Goal: Information Seeking & Learning: Compare options

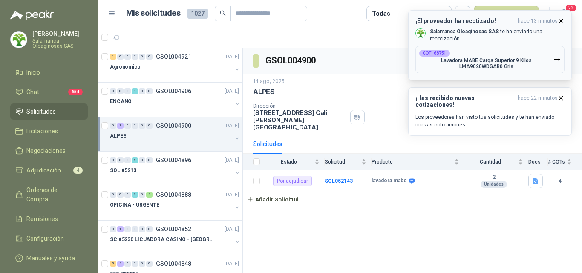
click at [563, 18] on button "¡El proveedor ha recotizado! hace 13 minutos Salamanca Oleaginosas SAS te ha en…" at bounding box center [490, 45] width 164 height 70
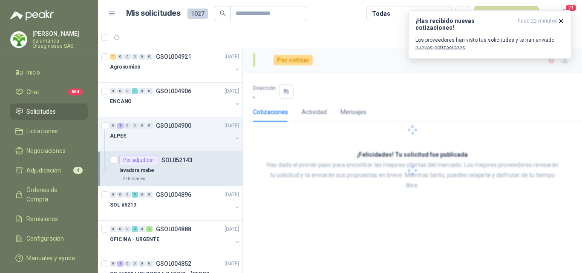
click at [65, 35] on p "[PERSON_NAME]" at bounding box center [59, 34] width 55 height 6
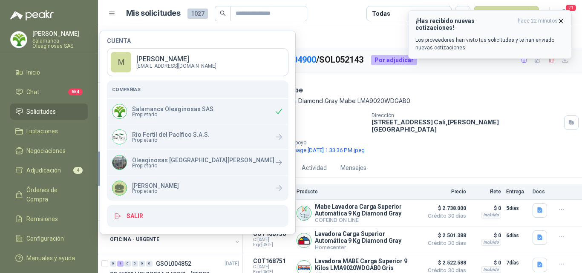
click at [562, 20] on icon "button" at bounding box center [560, 20] width 7 height 7
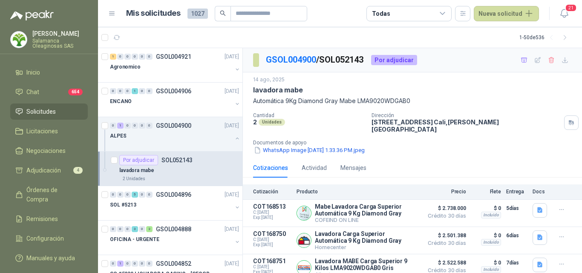
click at [49, 42] on p "Salamanca Oleaginosas SAS" at bounding box center [59, 43] width 55 height 10
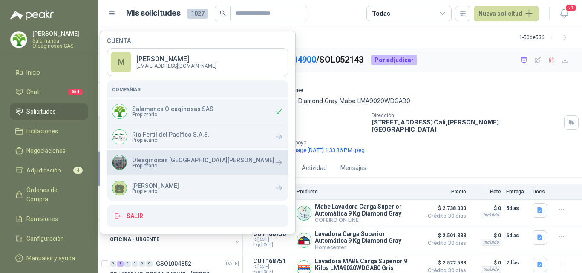
click at [163, 159] on p "Oleaginosas [GEOGRAPHIC_DATA][PERSON_NAME]" at bounding box center [203, 160] width 142 height 6
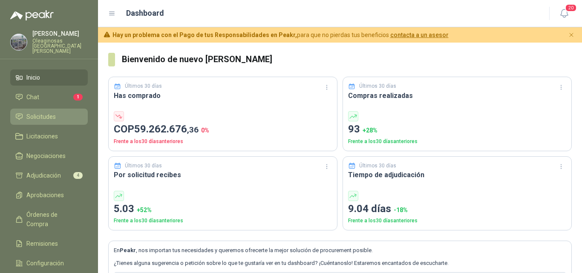
click at [34, 112] on span "Solicitudes" at bounding box center [40, 116] width 29 height 9
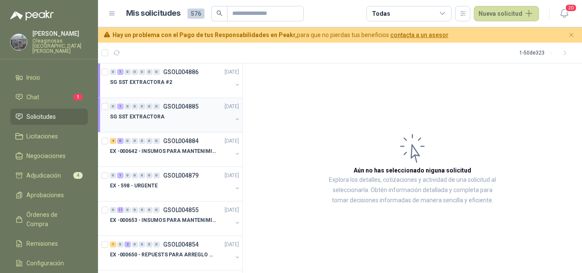
click at [175, 116] on div "SG SST EXTRACTORA" at bounding box center [171, 117] width 122 height 10
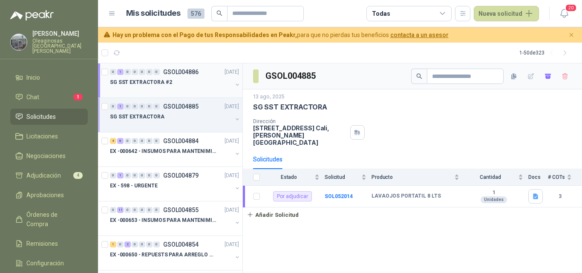
click at [156, 86] on div "SG SST EXTRACTORA #2" at bounding box center [171, 82] width 122 height 10
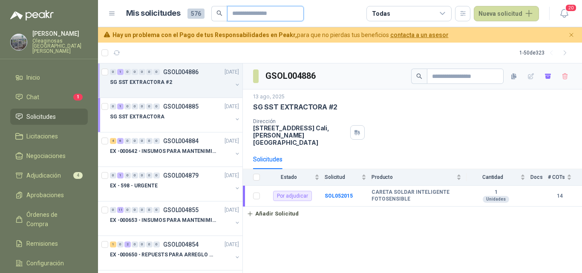
click at [255, 14] on input "text" at bounding box center [262, 13] width 60 height 14
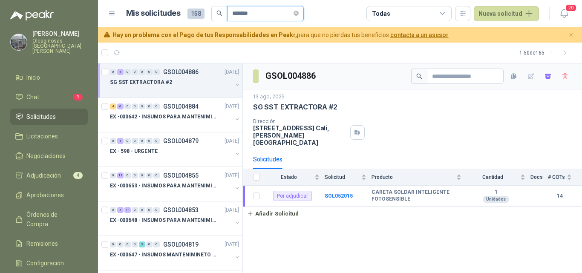
type input "*******"
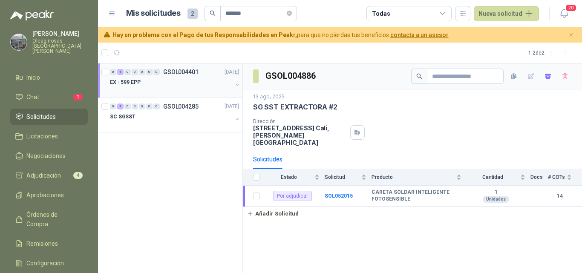
click at [206, 88] on div at bounding box center [171, 90] width 122 height 7
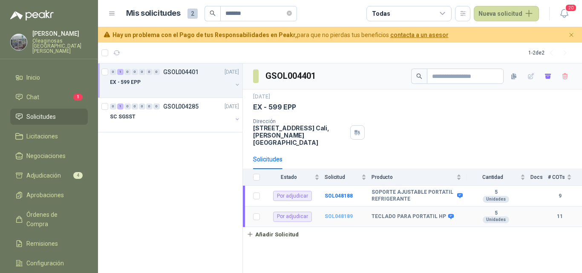
click at [342, 213] on b "SOL048189" at bounding box center [339, 216] width 28 height 6
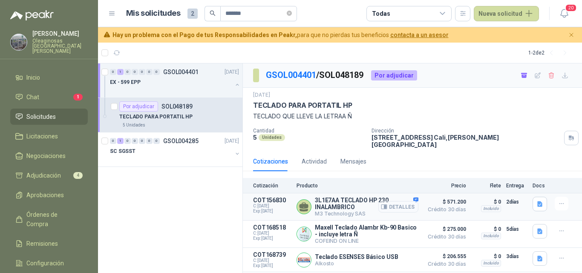
click at [384, 201] on button "Detalles" at bounding box center [398, 206] width 40 height 11
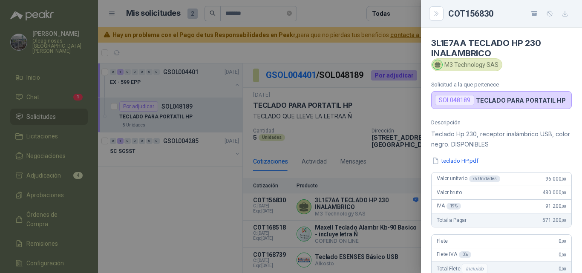
click at [459, 155] on div "Descripción Teclado Hp 230, receptor inalámbrico USB, color negro. DISPONIBLES …" at bounding box center [501, 226] width 161 height 214
click at [457, 161] on button "teclado HP.pdf" at bounding box center [455, 160] width 48 height 9
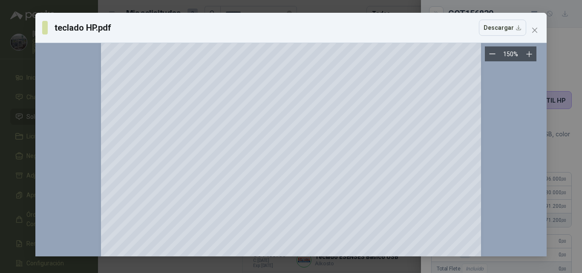
scroll to position [213, 0]
click at [527, 55] on icon "Zoom in" at bounding box center [529, 54] width 9 height 9
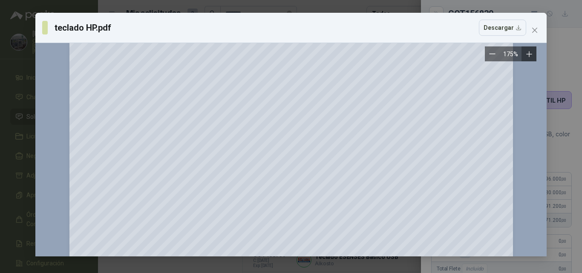
click at [527, 55] on icon "Zoom in" at bounding box center [529, 54] width 9 height 9
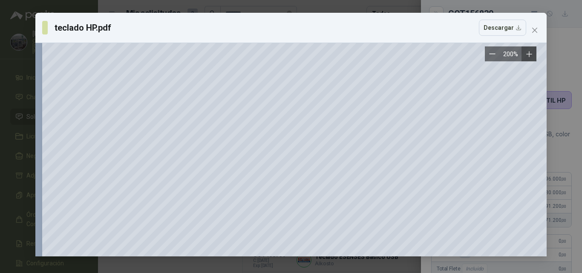
click at [527, 55] on icon "Zoom in" at bounding box center [529, 54] width 9 height 9
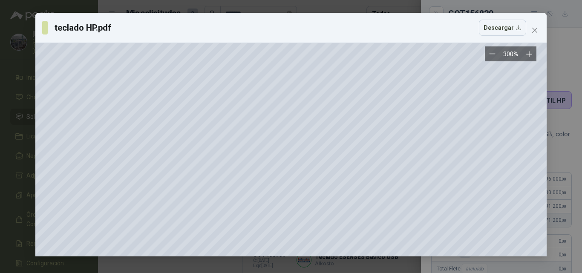
scroll to position [426, 123]
click at [538, 30] on span "Close" at bounding box center [535, 30] width 14 height 7
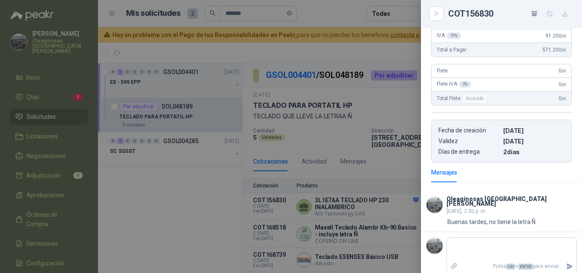
scroll to position [0, 0]
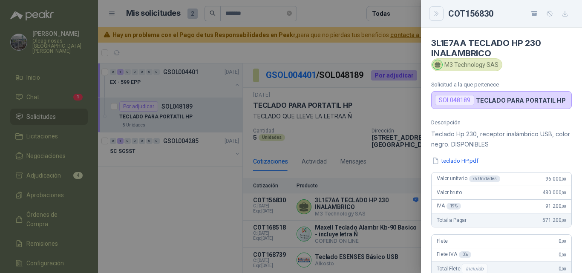
click at [440, 8] on button "Close" at bounding box center [436, 13] width 14 height 14
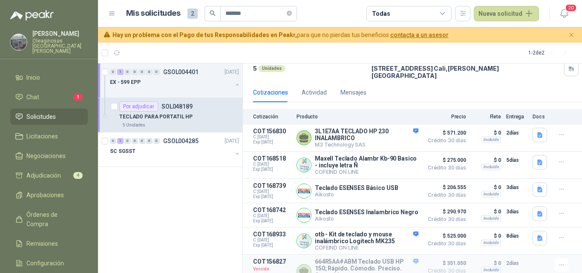
scroll to position [85, 0]
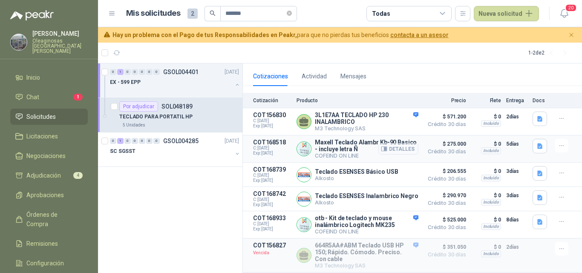
click at [391, 144] on button "Detalles" at bounding box center [398, 148] width 40 height 11
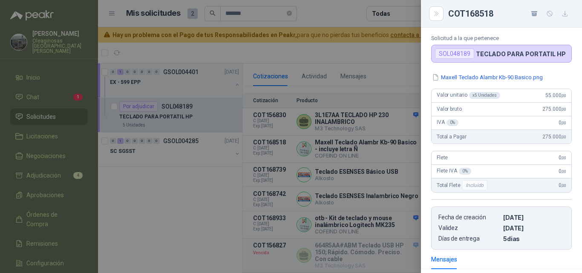
scroll to position [0, 0]
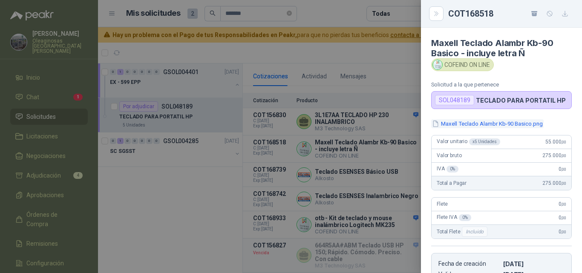
click at [457, 123] on button "Maxell Teclado Alambr Kb-90 Basico.png" at bounding box center [487, 123] width 112 height 9
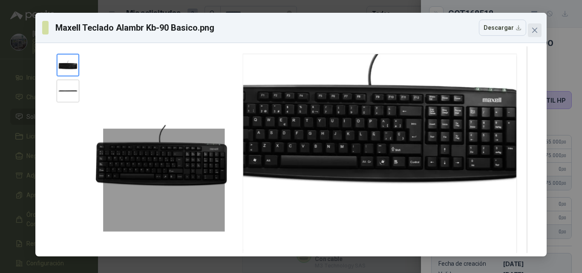
click at [535, 27] on icon "close" at bounding box center [534, 30] width 7 height 7
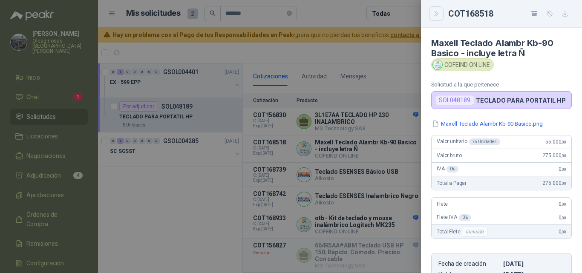
click at [438, 12] on icon "Close" at bounding box center [436, 13] width 7 height 7
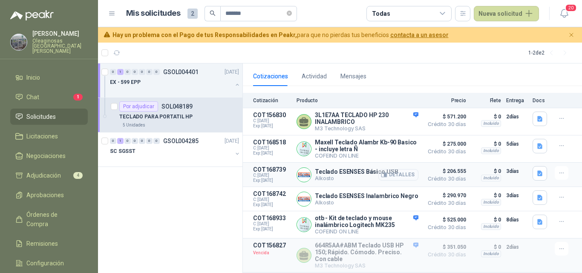
click at [402, 170] on button "Detalles" at bounding box center [398, 174] width 40 height 11
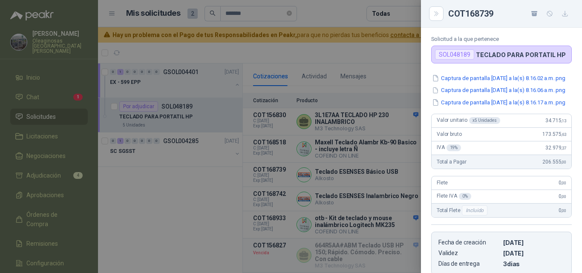
scroll to position [0, 0]
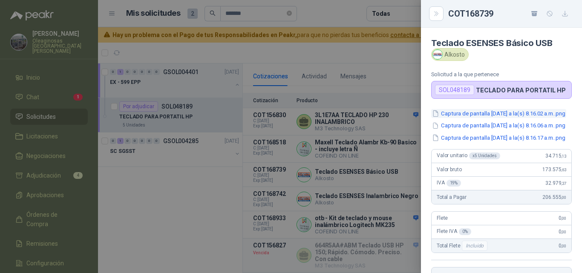
click at [457, 112] on button "Captura de pantalla 2025-08-15 a la(s) 8.16.02 a.m..png" at bounding box center [498, 113] width 135 height 9
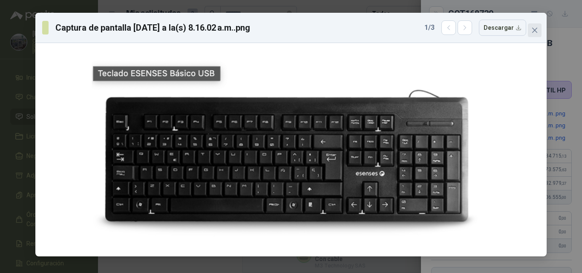
click at [531, 29] on icon "close" at bounding box center [534, 30] width 7 height 7
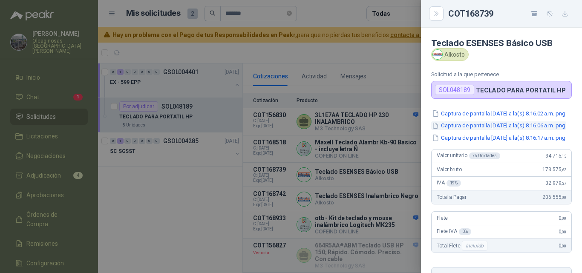
click at [511, 130] on button "Captura de pantalla 2025-08-15 a la(s) 8.16.06 a.m..png" at bounding box center [498, 125] width 135 height 9
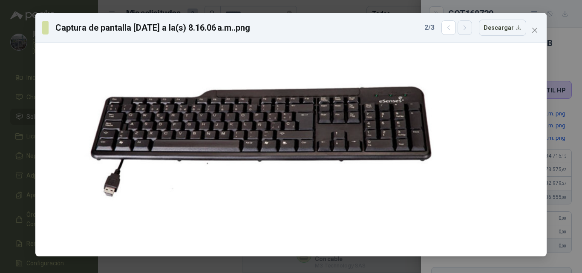
click at [463, 29] on button "button" at bounding box center [464, 27] width 14 height 14
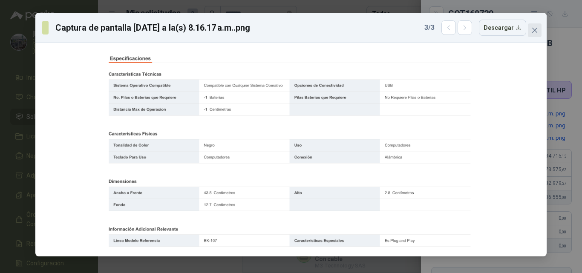
click at [532, 29] on icon "close" at bounding box center [534, 30] width 7 height 7
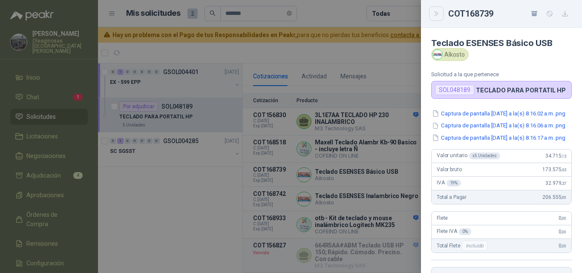
click at [437, 13] on icon "Close" at bounding box center [436, 13] width 7 height 7
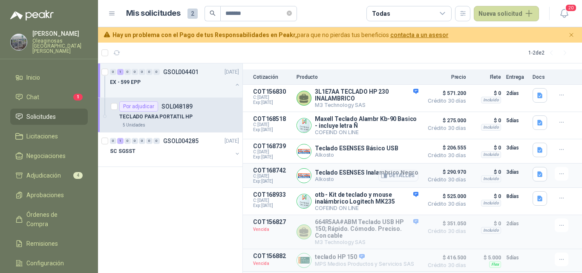
scroll to position [128, 0]
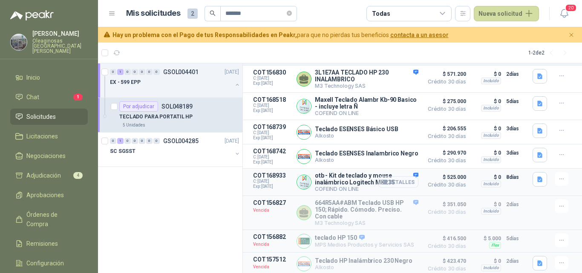
click at [403, 185] on button "Detalles" at bounding box center [398, 181] width 40 height 11
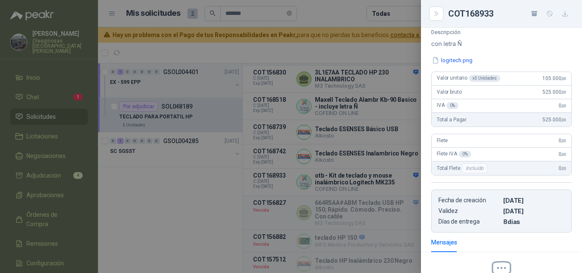
scroll to position [0, 0]
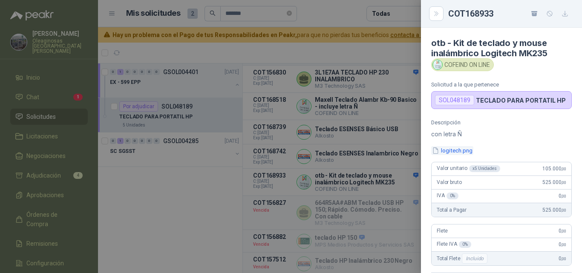
click at [460, 153] on button "logitech.png" at bounding box center [452, 150] width 42 height 9
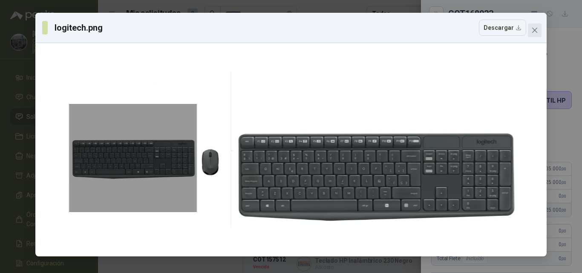
click at [532, 30] on icon "close" at bounding box center [534, 30] width 7 height 7
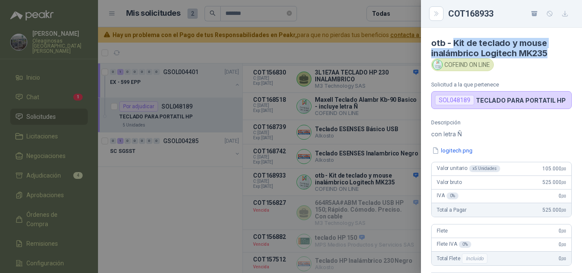
drag, startPoint x: 453, startPoint y: 42, endPoint x: 549, endPoint y: 55, distance: 96.7
click at [549, 55] on h4 "otb - Kit de teclado y mouse inalámbrico Logitech MK235" at bounding box center [501, 48] width 141 height 20
click at [433, 16] on icon "Close" at bounding box center [436, 13] width 7 height 7
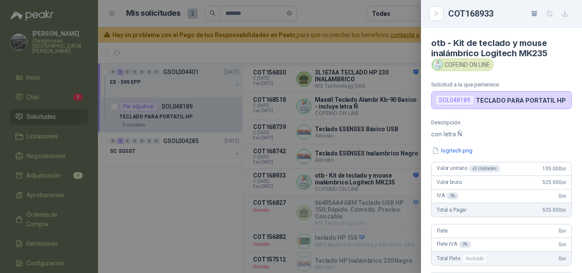
scroll to position [191, 0]
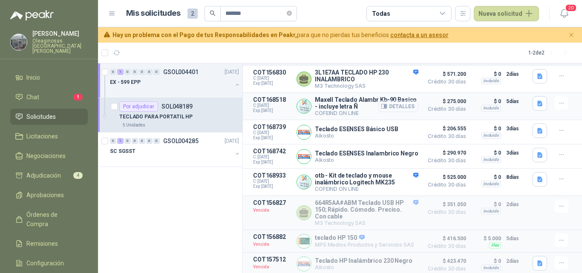
click at [393, 102] on button "Detalles" at bounding box center [398, 106] width 40 height 11
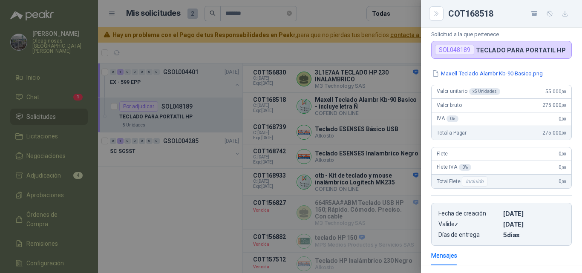
scroll to position [0, 0]
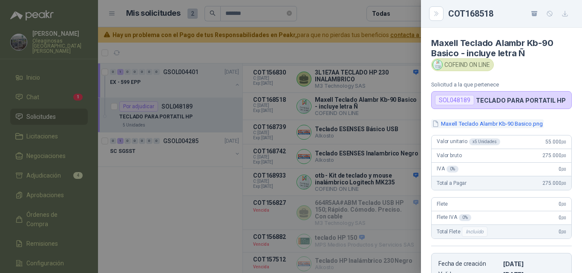
click at [477, 124] on button "Maxell Teclado Alambr Kb-90 Basico.png" at bounding box center [487, 123] width 112 height 9
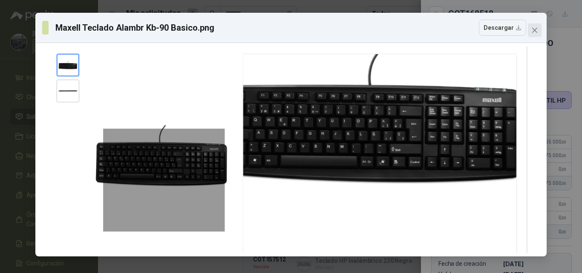
click at [531, 29] on span "Close" at bounding box center [535, 30] width 14 height 7
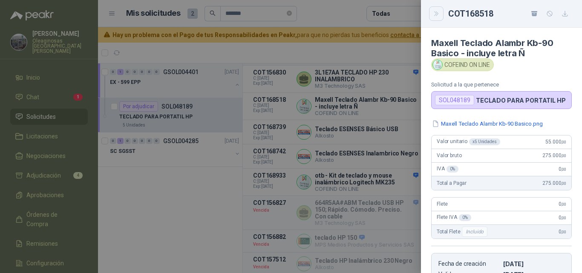
click at [434, 14] on icon "Close" at bounding box center [436, 13] width 7 height 7
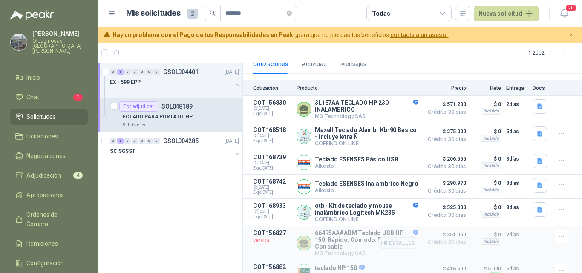
scroll to position [84, 0]
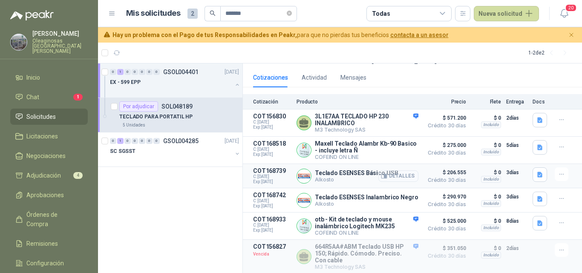
click at [395, 172] on button "Detalles" at bounding box center [398, 175] width 40 height 11
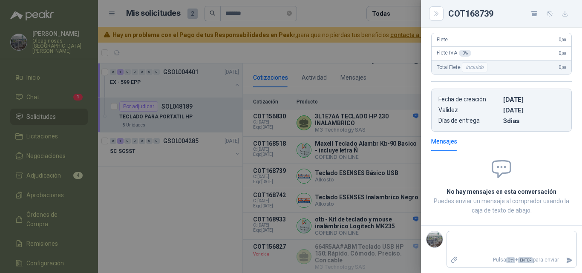
scroll to position [0, 0]
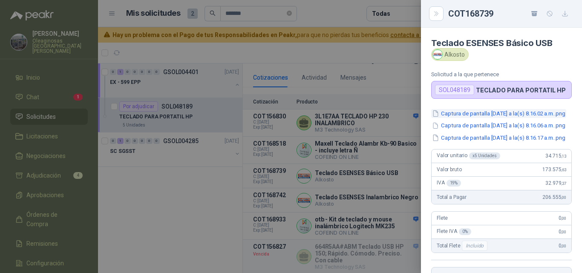
click at [475, 114] on button "Captura de pantalla 2025-08-15 a la(s) 8.16.02 a.m..png" at bounding box center [498, 113] width 135 height 9
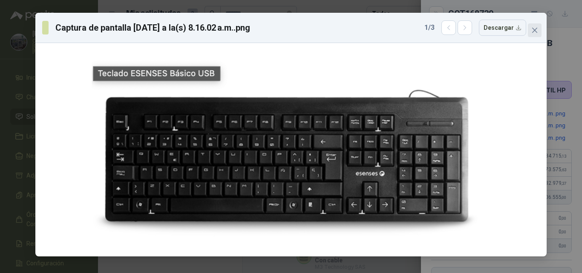
click at [534, 29] on icon "close" at bounding box center [534, 30] width 7 height 7
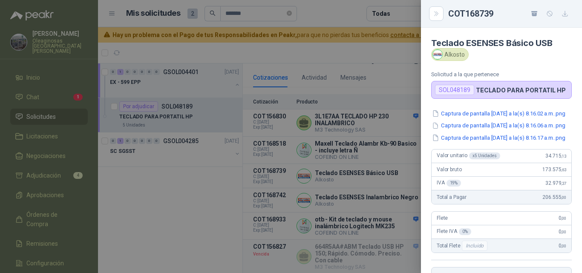
click at [381, 142] on div at bounding box center [291, 136] width 582 height 273
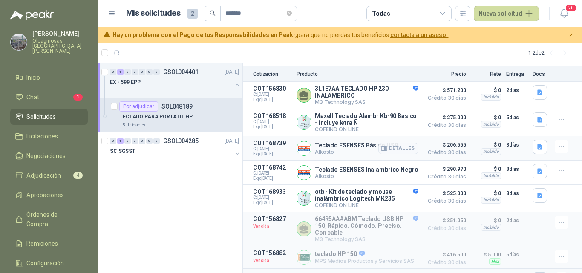
scroll to position [126, 0]
